Goal: Find specific page/section: Find specific page/section

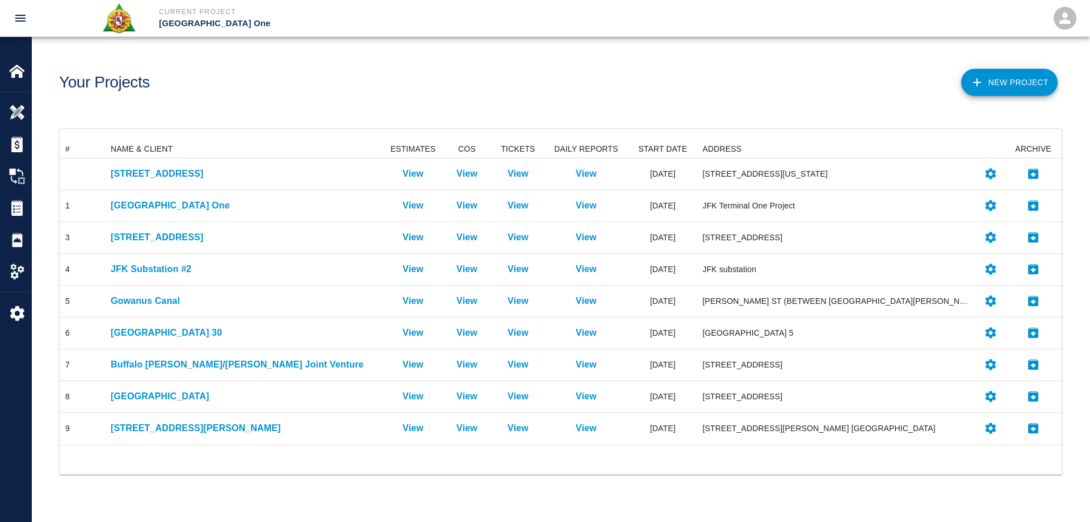
scroll to position [296, 994]
click at [719, 119] on div "Your Projects New Project" at bounding box center [561, 82] width 1058 height 91
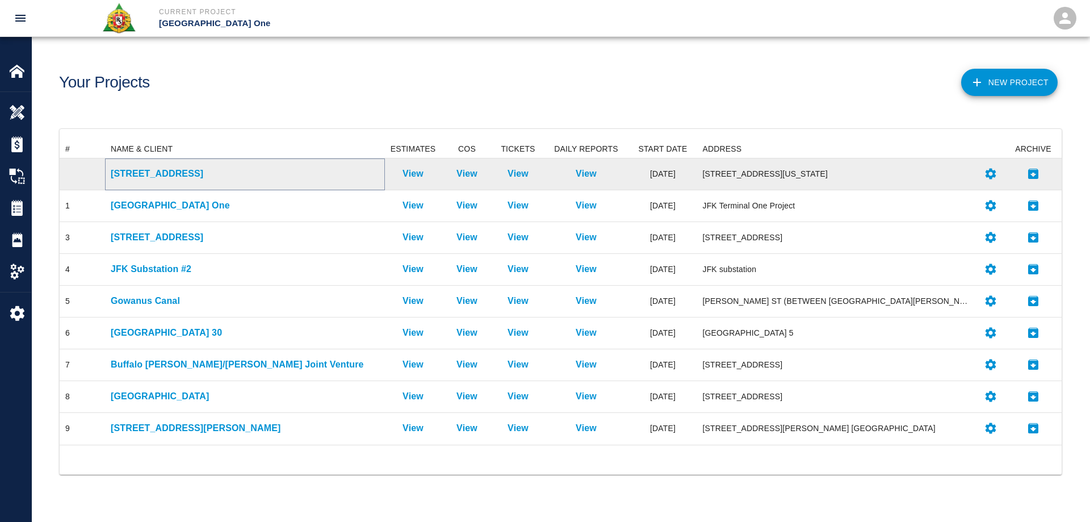
click at [157, 174] on p "[STREET_ADDRESS]" at bounding box center [245, 174] width 269 height 14
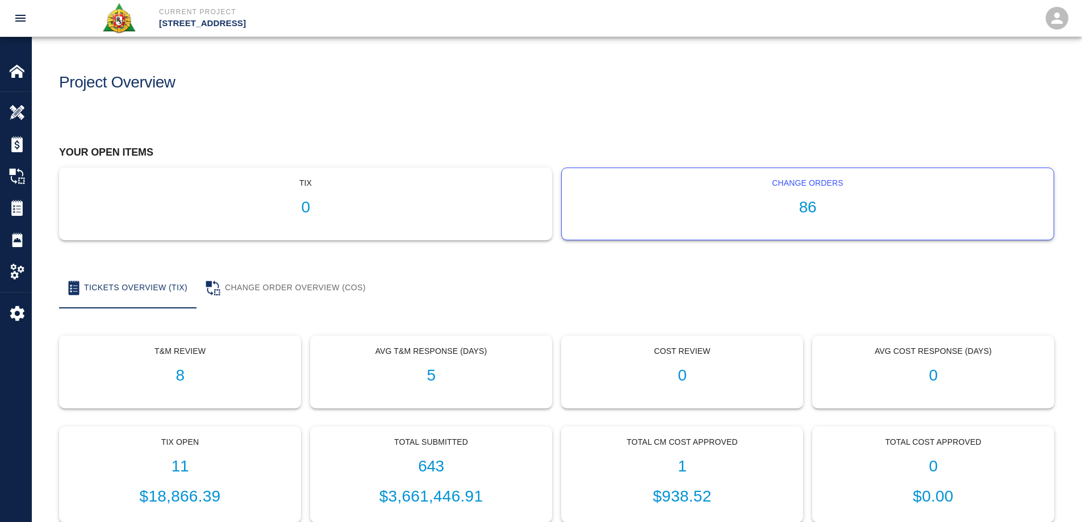
click at [804, 211] on h1 "86" at bounding box center [808, 207] width 474 height 19
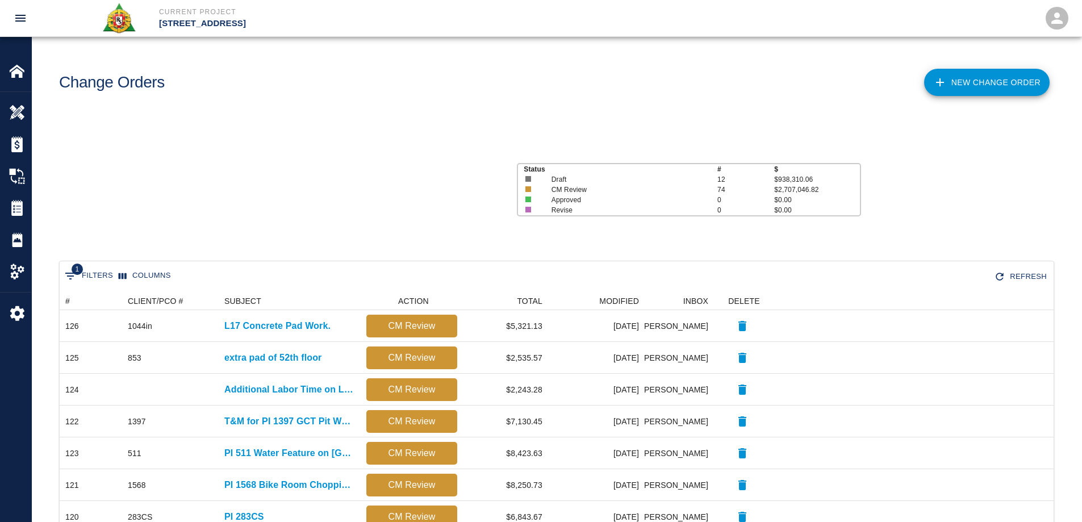
scroll to position [9, 9]
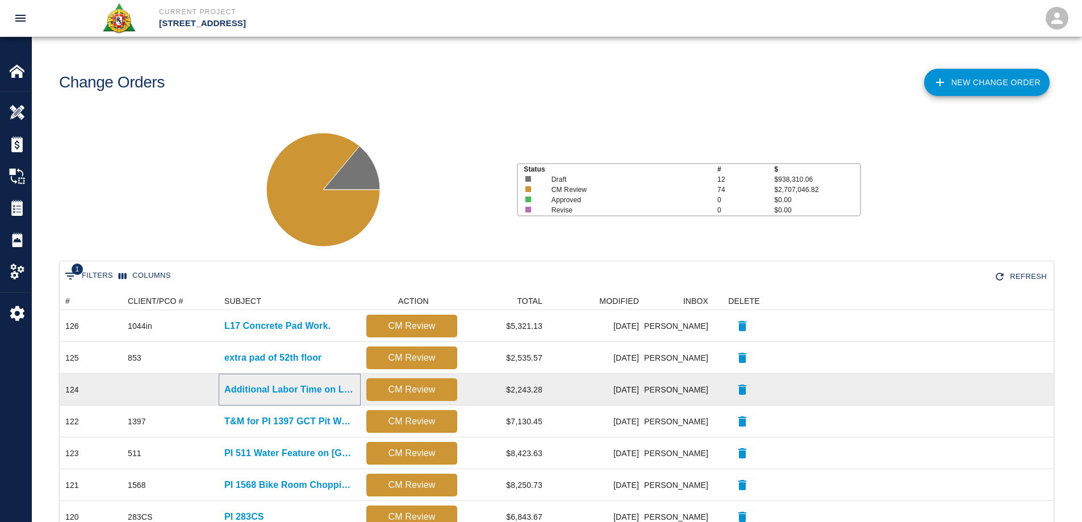
click at [307, 392] on p "Additional Labor Time on L56 & L57 for relocating self-level materials." at bounding box center [289, 390] width 131 height 14
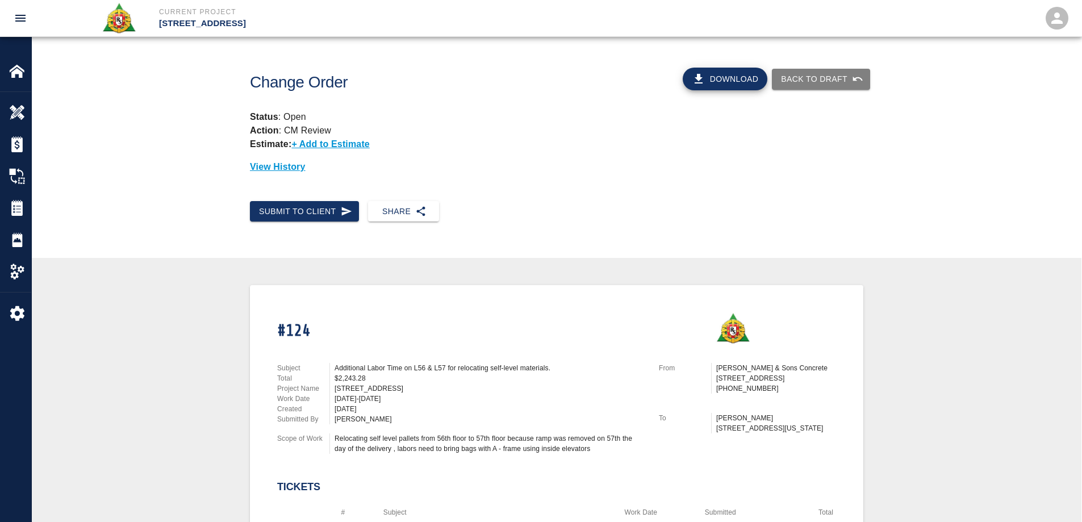
click at [719, 78] on button "Download" at bounding box center [724, 79] width 85 height 23
click at [13, 152] on div "Estimates" at bounding box center [15, 144] width 31 height 32
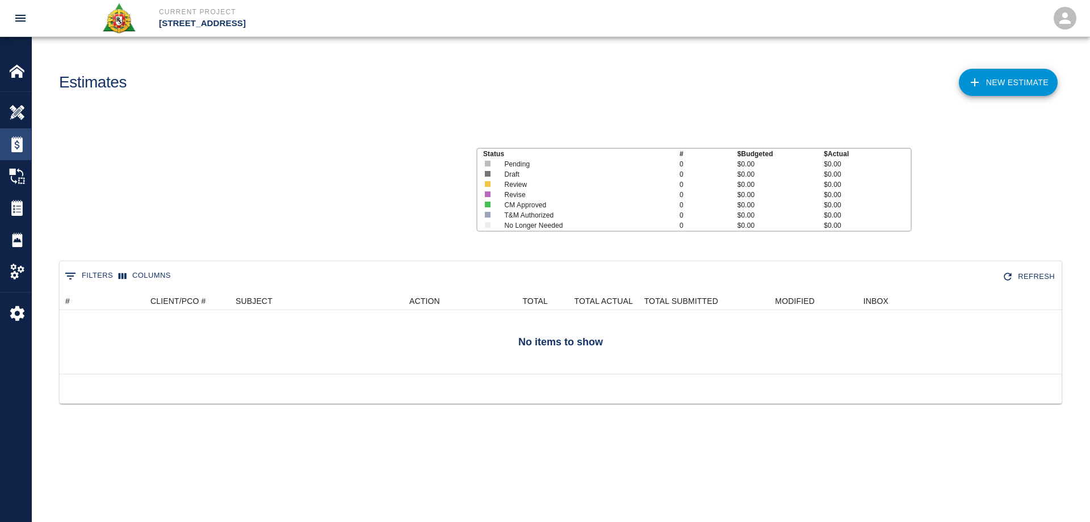
scroll to position [73, 994]
click at [22, 140] on img at bounding box center [17, 144] width 16 height 16
click at [16, 150] on img at bounding box center [17, 144] width 16 height 16
click at [16, 103] on div "Overview" at bounding box center [15, 113] width 31 height 32
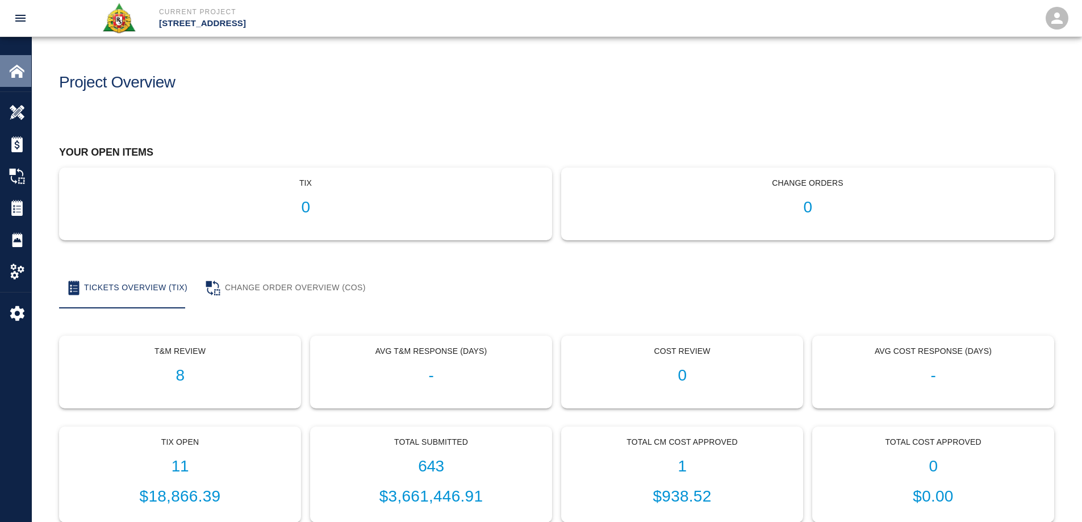
click at [18, 72] on img at bounding box center [17, 71] width 16 height 16
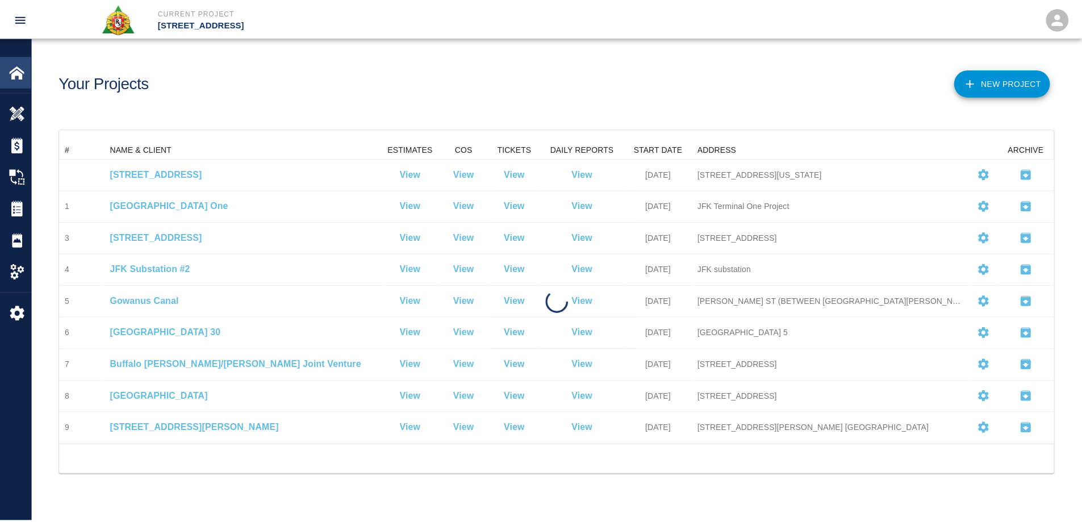
scroll to position [296, 994]
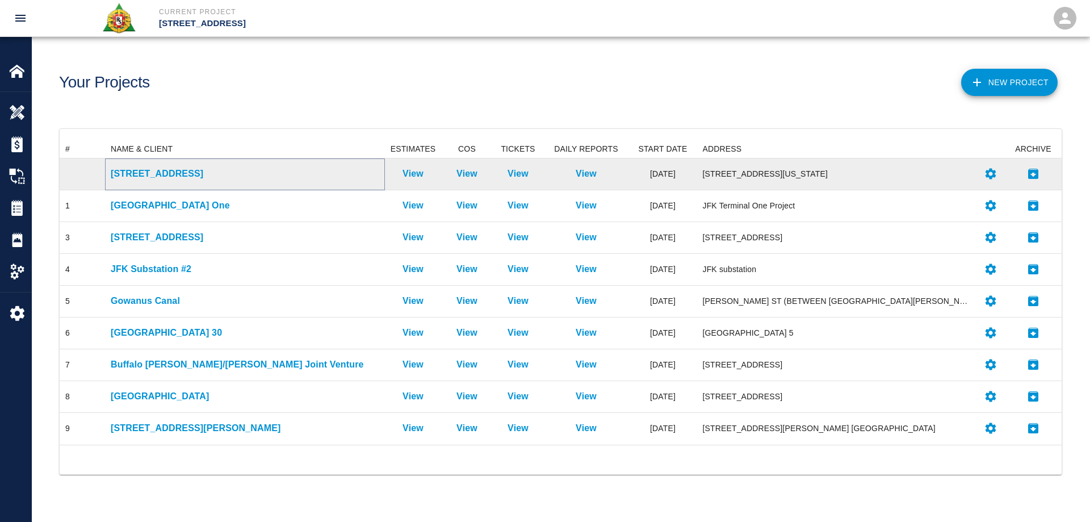
click at [158, 171] on p "[STREET_ADDRESS]" at bounding box center [245, 174] width 269 height 14
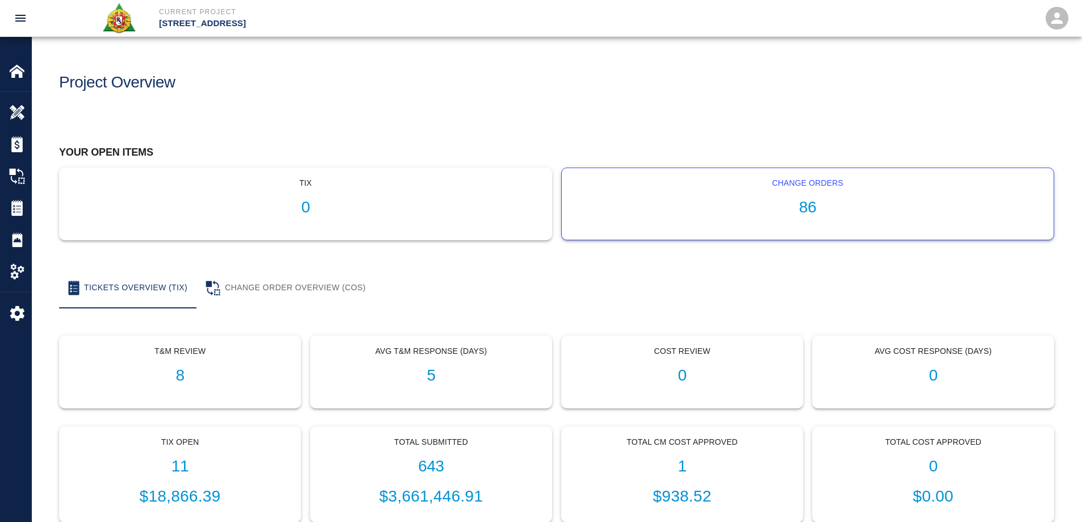
click at [815, 213] on h1 "86" at bounding box center [808, 207] width 474 height 19
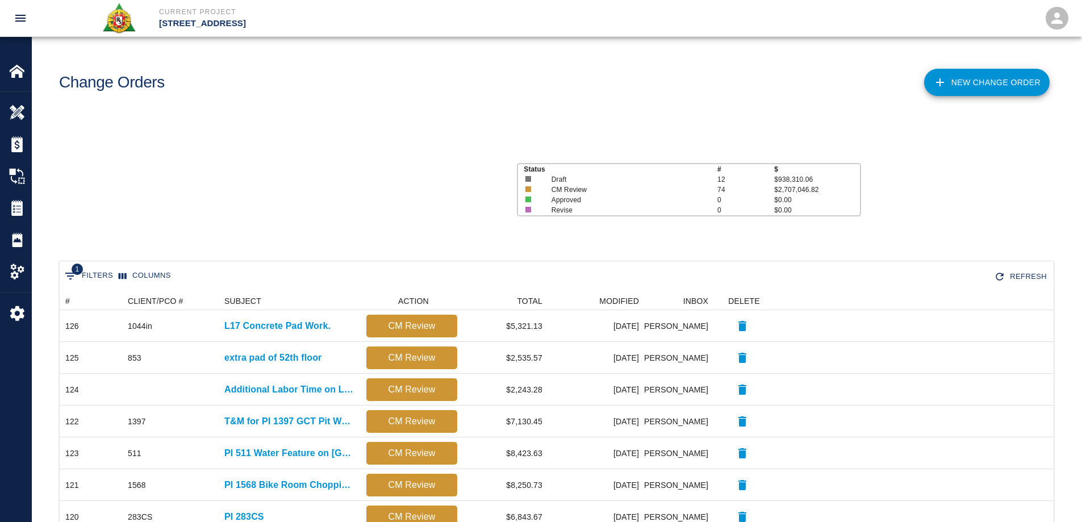
scroll to position [646, 985]
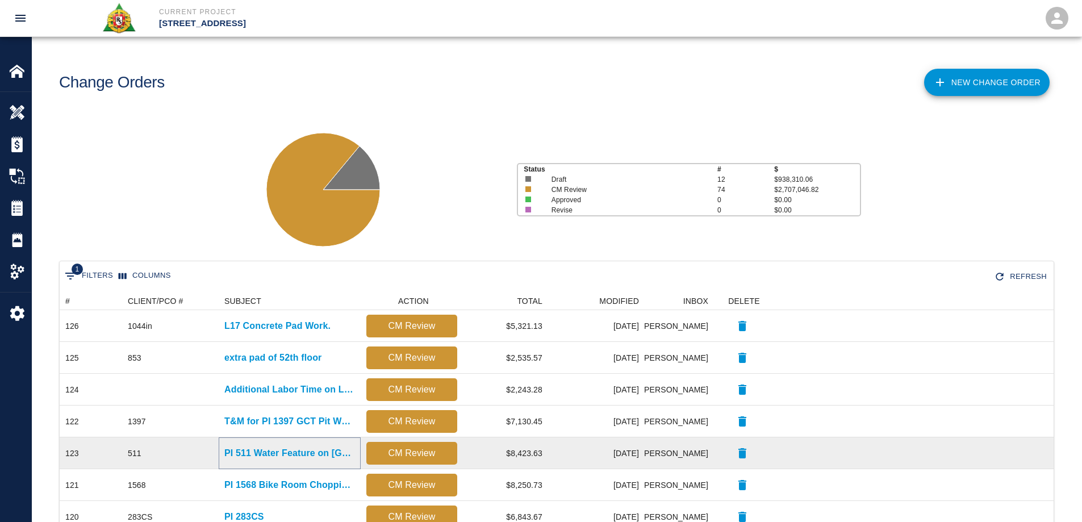
click at [312, 453] on p "PI 511 Water Feature on [GEOGRAPHIC_DATA]. Side of Project" at bounding box center [289, 453] width 131 height 14
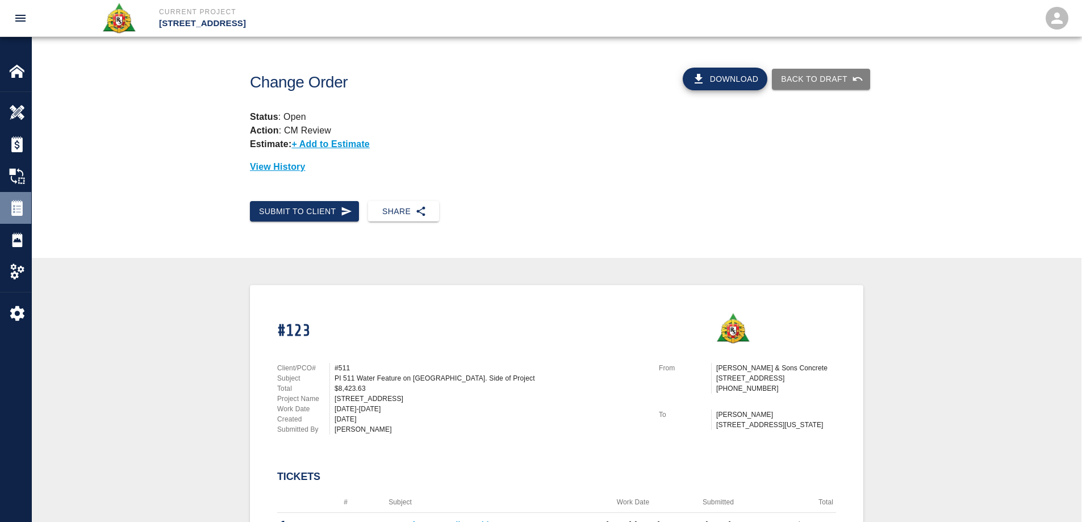
click at [23, 195] on div "Tickets" at bounding box center [15, 208] width 31 height 32
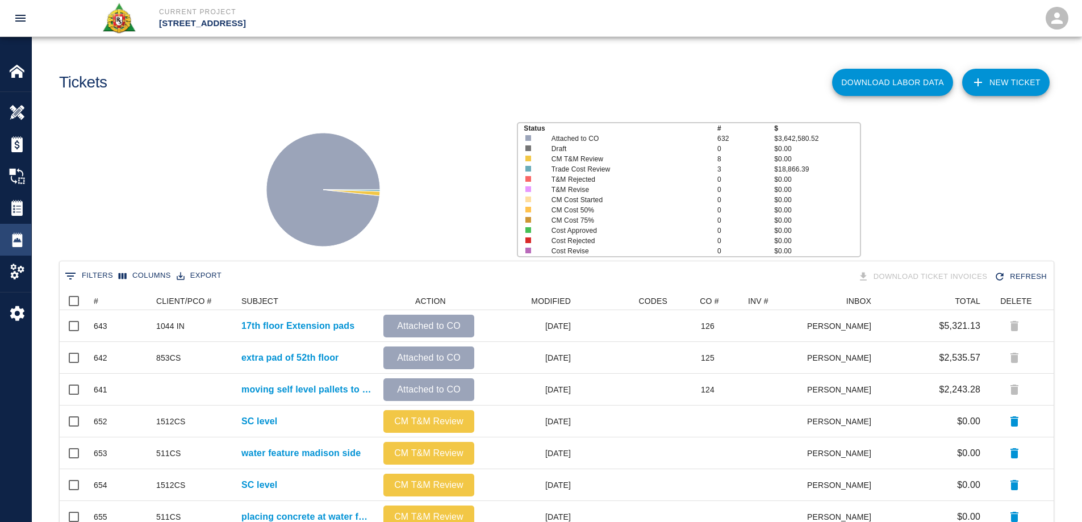
click at [18, 233] on img at bounding box center [17, 240] width 16 height 16
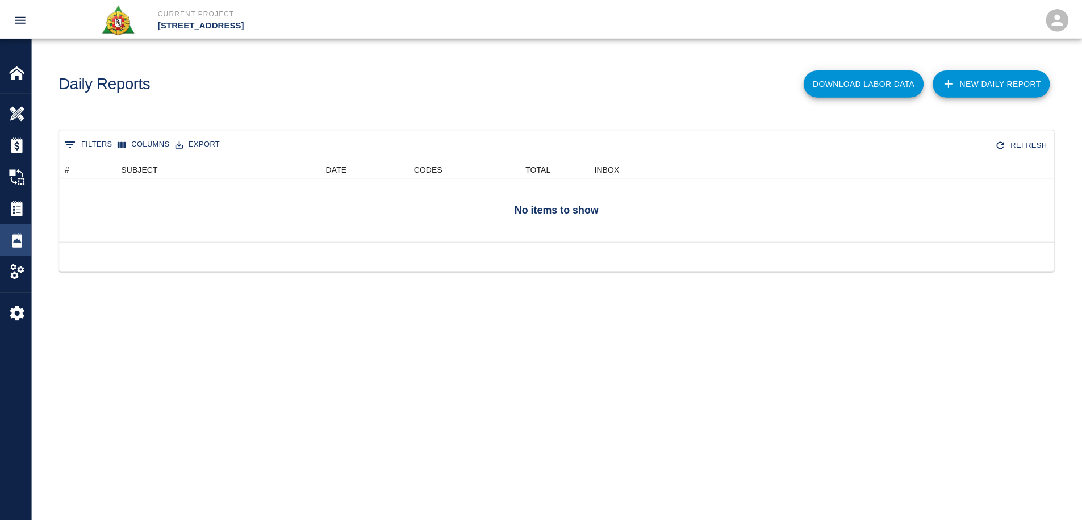
scroll to position [73, 994]
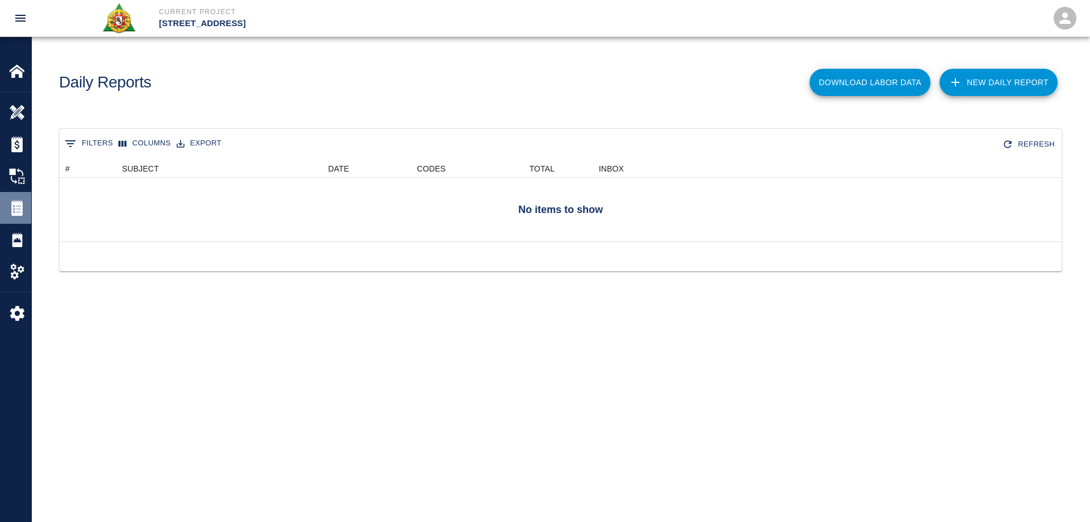
click at [13, 201] on img at bounding box center [17, 208] width 16 height 16
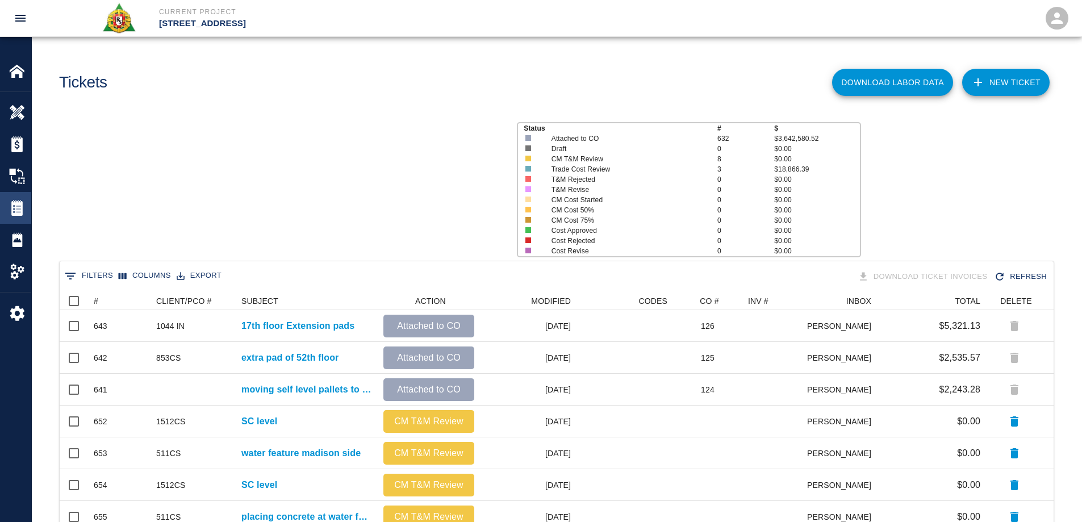
scroll to position [646, 985]
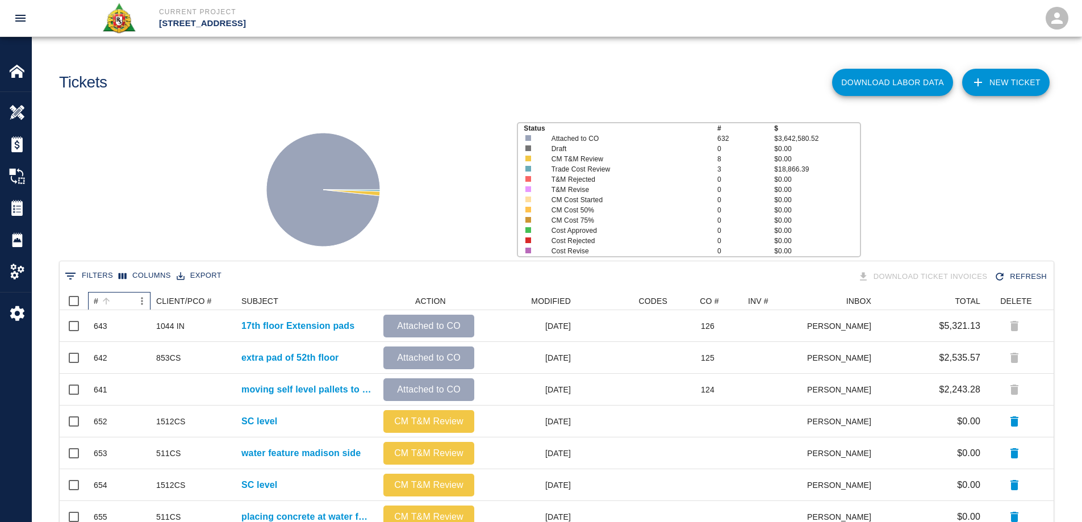
click at [97, 301] on div "#" at bounding box center [96, 301] width 5 height 18
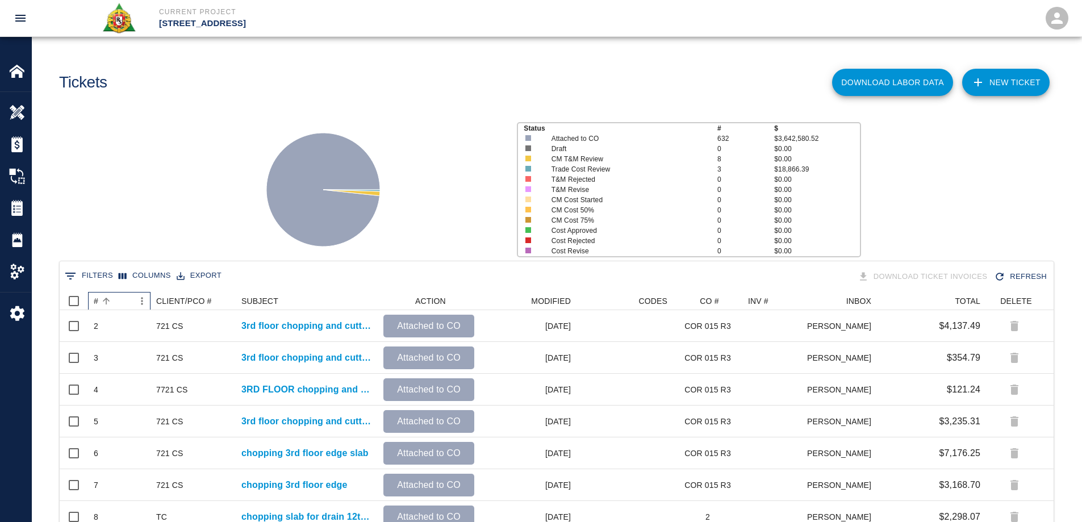
click at [97, 301] on div "#" at bounding box center [96, 301] width 5 height 18
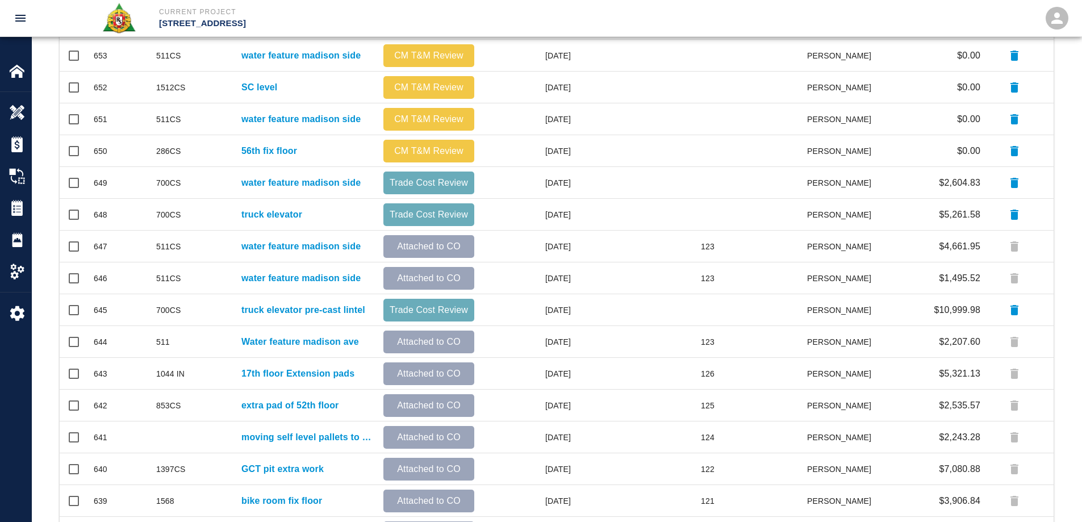
scroll to position [0, 0]
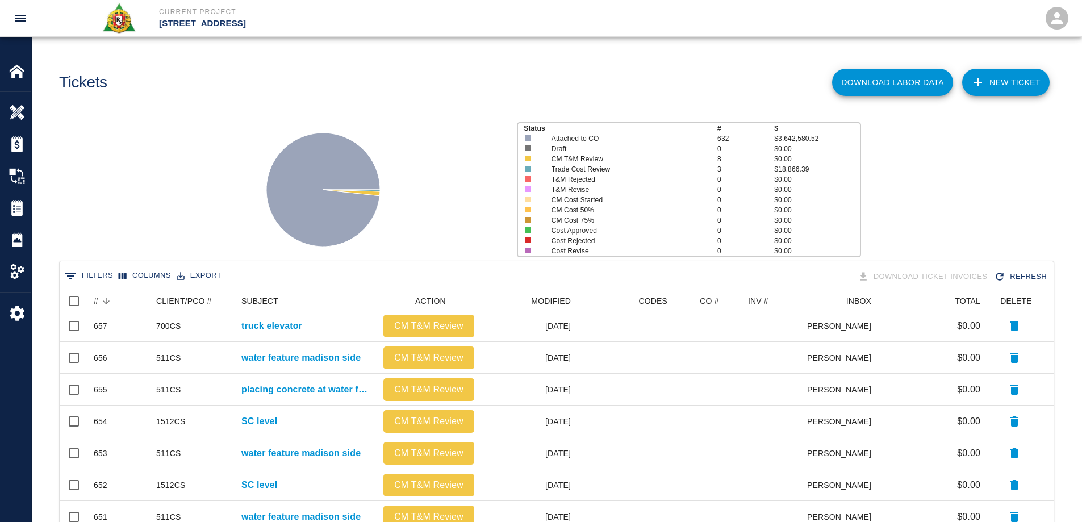
click at [97, 275] on button "0 Filters" at bounding box center [89, 276] width 54 height 18
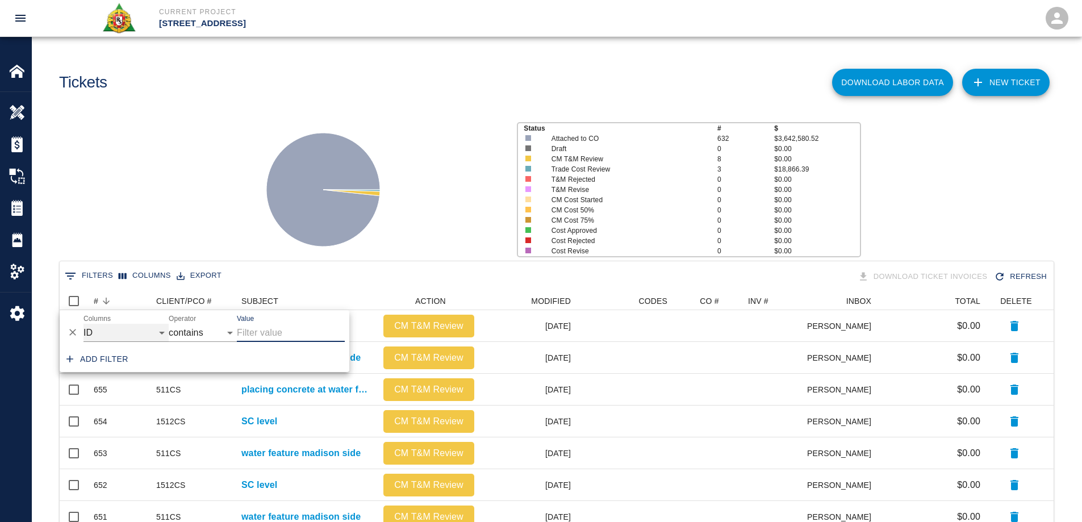
click at [111, 336] on select "ID # CLIENT/PCO # SUBJECT DESCRIPTION ACTION WORK MODIFIED CREATED CODES CO # I…" at bounding box center [125, 333] width 85 height 18
click at [83, 324] on select "ID # CLIENT/PCO # SUBJECT DESCRIPTION ACTION WORK MODIFIED CREATED CODES CO # I…" at bounding box center [125, 333] width 85 height 18
select select "pco_number"
click at [255, 334] on input "Value" at bounding box center [291, 333] width 108 height 18
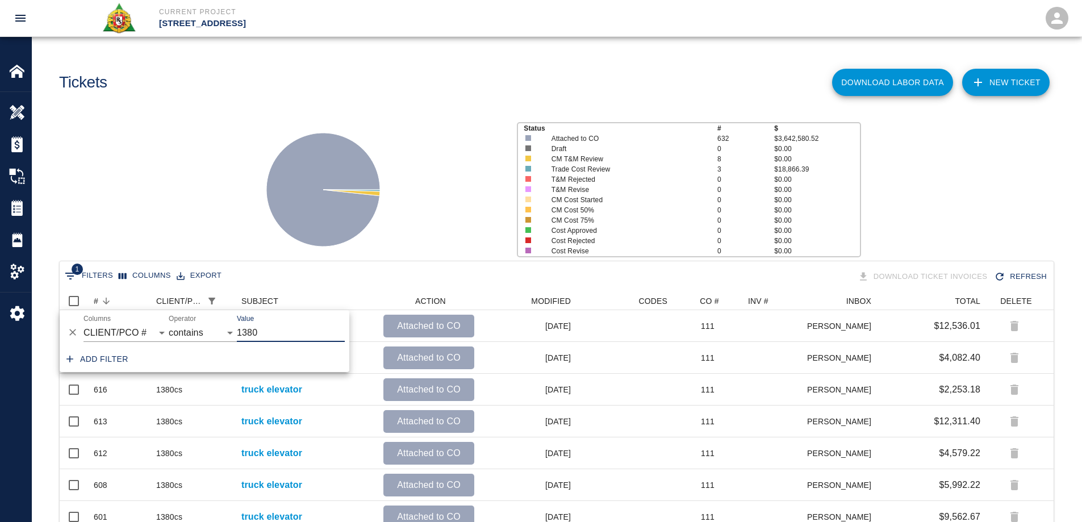
scroll to position [264, 985]
type input "1380"
click at [214, 234] on div "Status # $ Attached to CO 632 $3,642,580.52 Draft 0 $0.00 CM T&M Review 8 $0.00…" at bounding box center [552, 185] width 1058 height 151
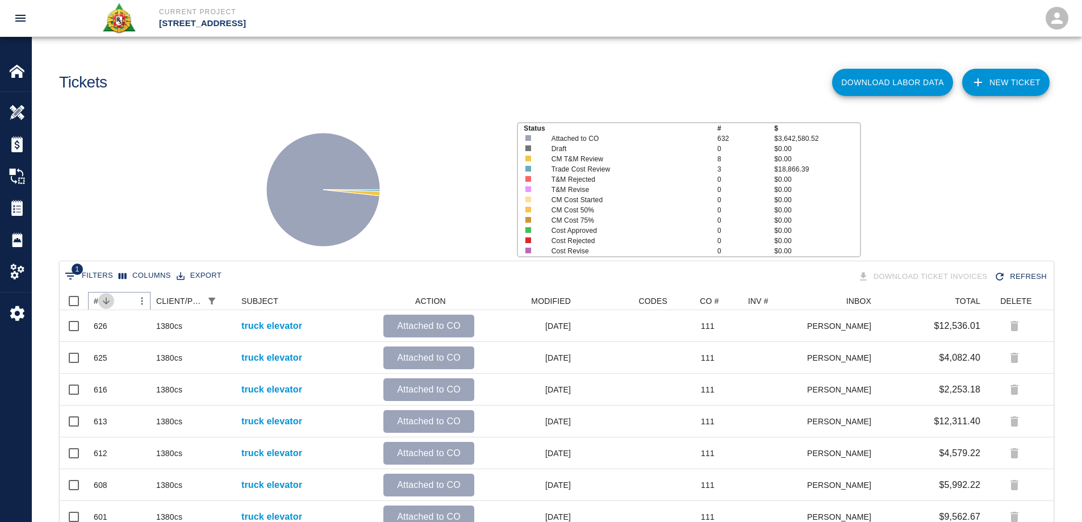
click at [98, 299] on button "Sort" at bounding box center [106, 301] width 16 height 16
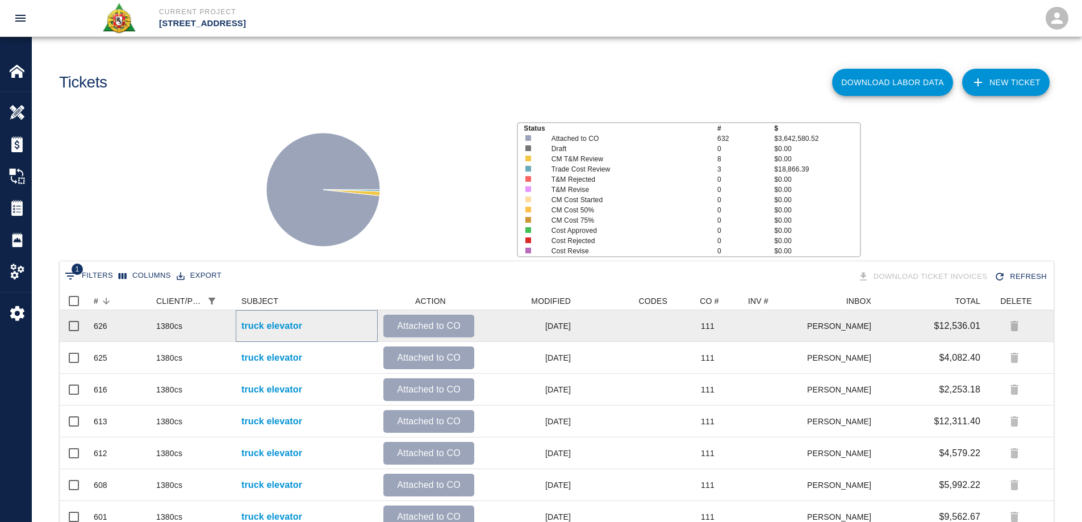
click at [259, 326] on p "truck elevator" at bounding box center [271, 326] width 61 height 14
